Goal: Task Accomplishment & Management: Complete application form

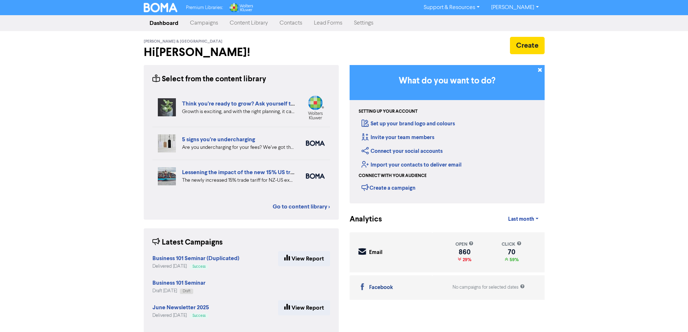
click at [295, 22] on link "Contacts" at bounding box center [291, 23] width 34 height 14
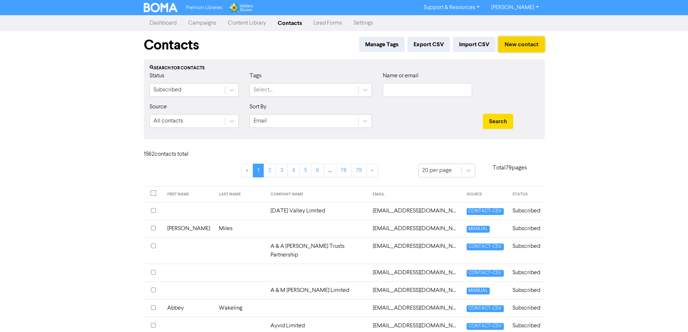
click at [522, 44] on button "New contact" at bounding box center [521, 44] width 46 height 15
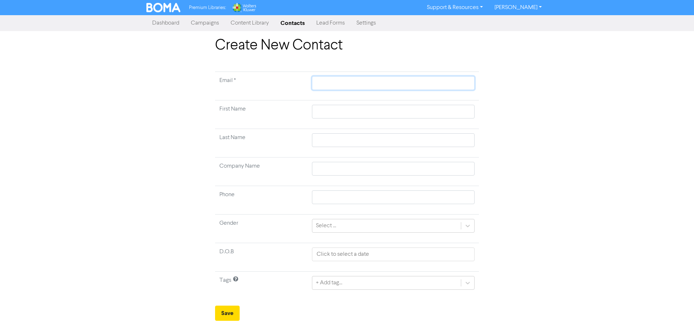
click at [357, 85] on input "text" at bounding box center [393, 83] width 163 height 14
paste input "[EMAIL_ADDRESS][DOMAIN_NAME]"
type input "[EMAIL_ADDRESS][DOMAIN_NAME]"
click at [352, 112] on input "text" at bounding box center [393, 112] width 163 height 14
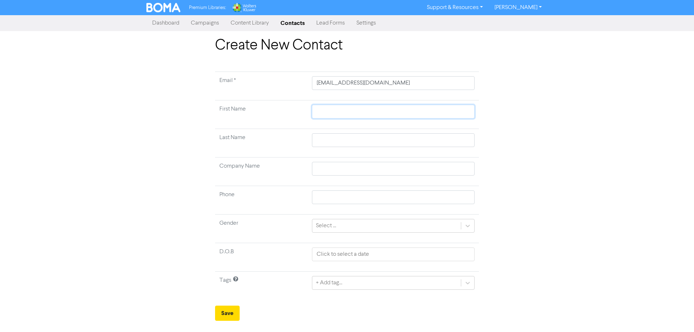
type input "H"
type input "He"
type input "Hen"
type input "Henr"
type input "[PERSON_NAME]"
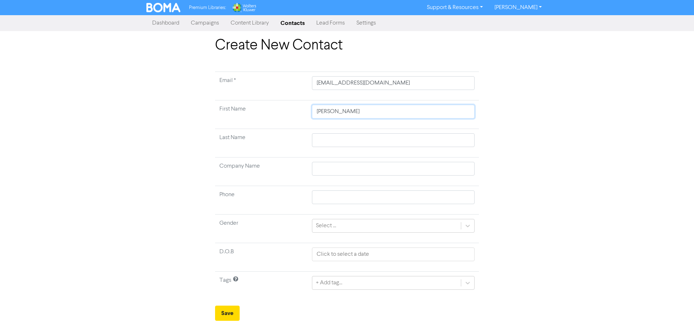
type input "[PERSON_NAME]"
click at [328, 138] on input "text" at bounding box center [393, 140] width 163 height 14
type input "D"
type input "Du"
type input "Dum"
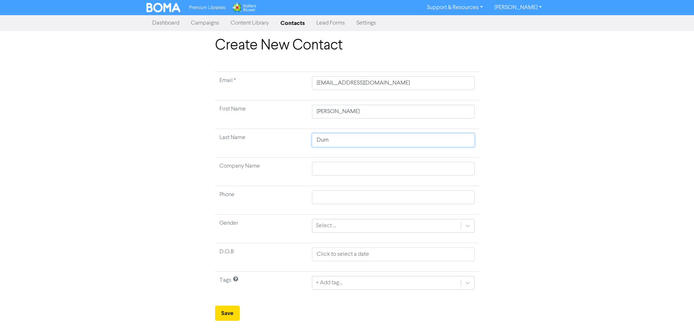
type input "Dumi"
type input "Dumie"
type input "Dumien"
type input "Dumiens"
type input "Dumiensk"
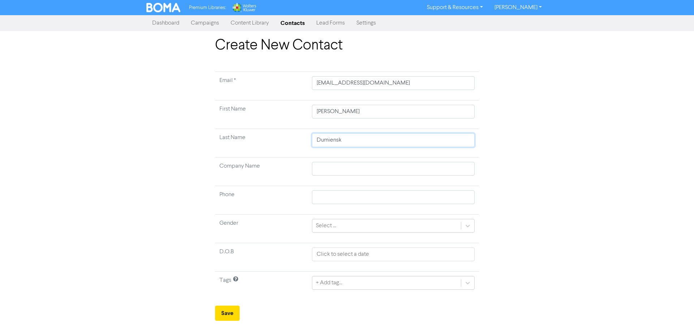
type input "Dumienski"
click at [223, 316] on button "Save" at bounding box center [227, 313] width 25 height 15
